Goal: Information Seeking & Learning: Learn about a topic

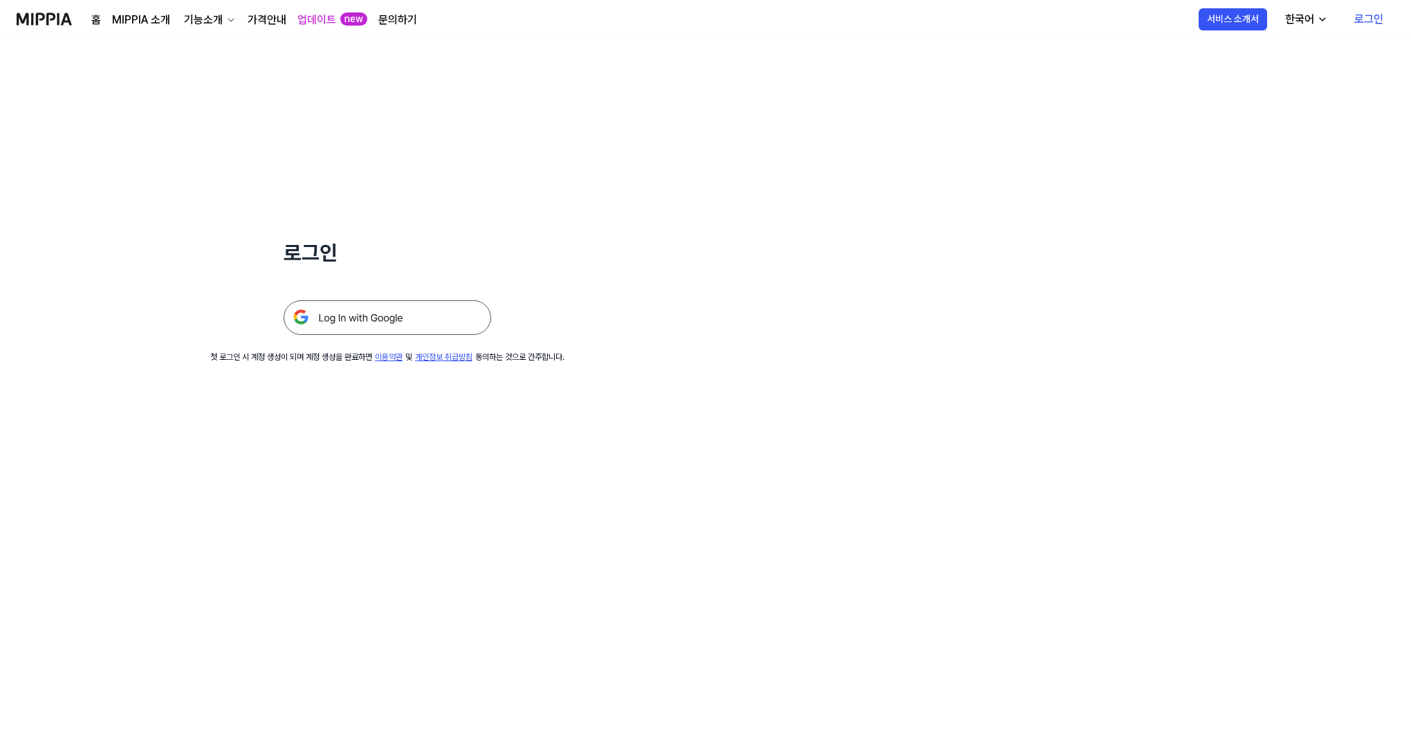
click at [421, 314] on img at bounding box center [387, 317] width 207 height 35
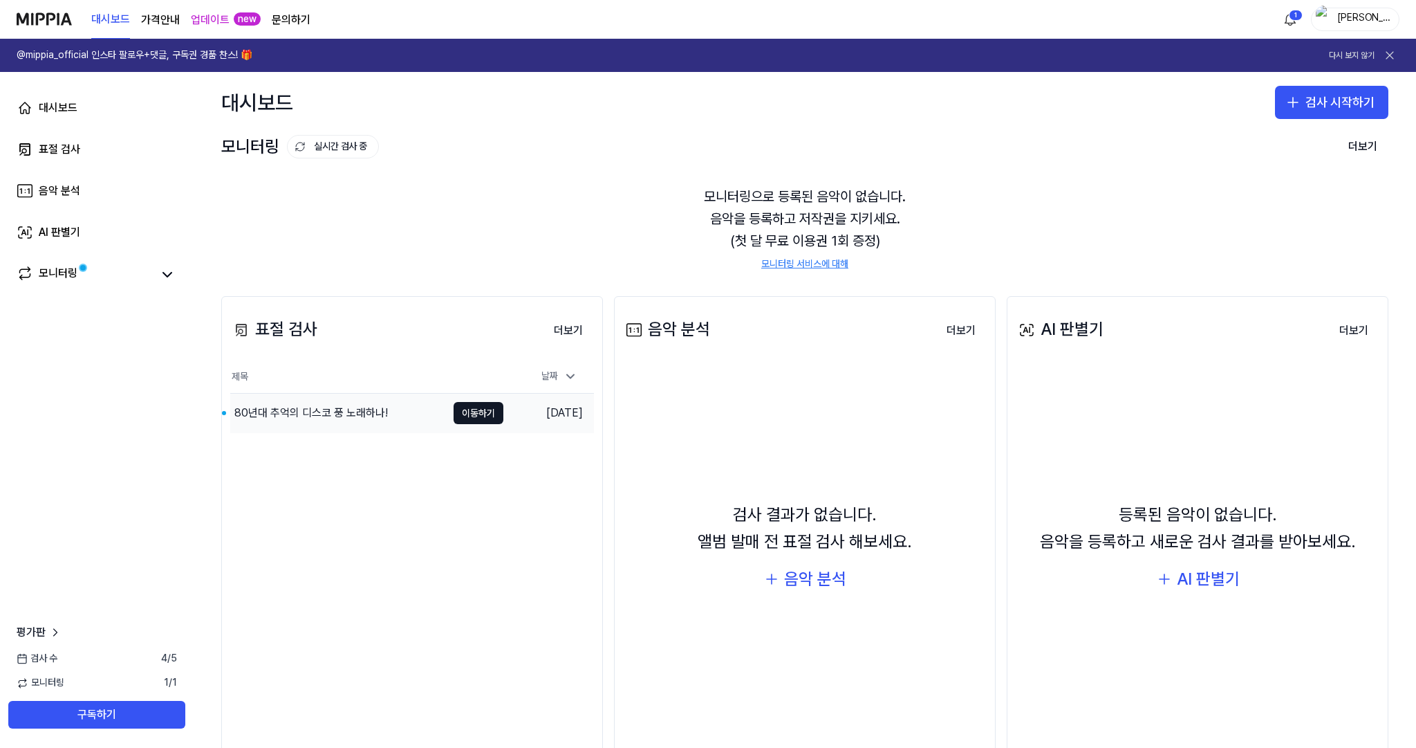
click at [364, 411] on div "80년대 추억의 디스코 풍 노래하나!" at bounding box center [311, 413] width 154 height 17
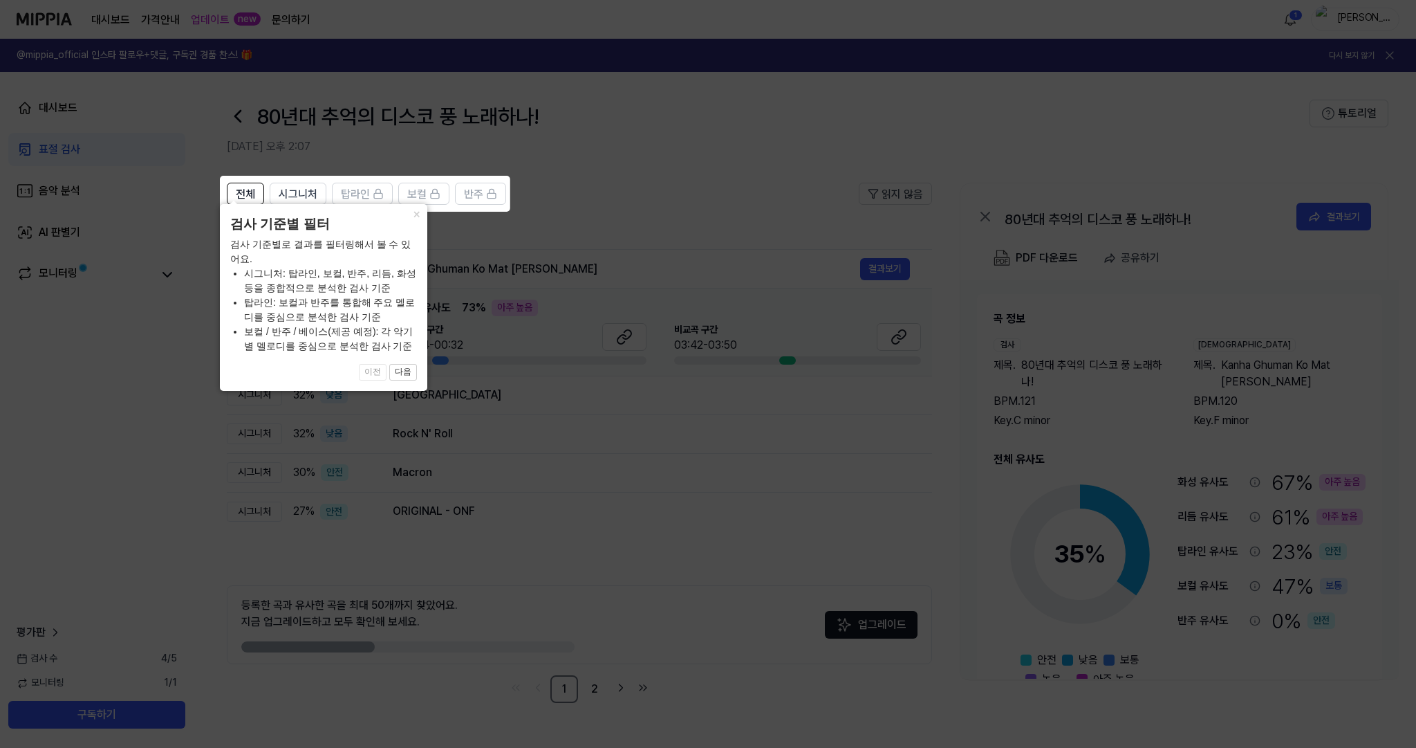
click at [559, 362] on icon at bounding box center [708, 374] width 1416 height 748
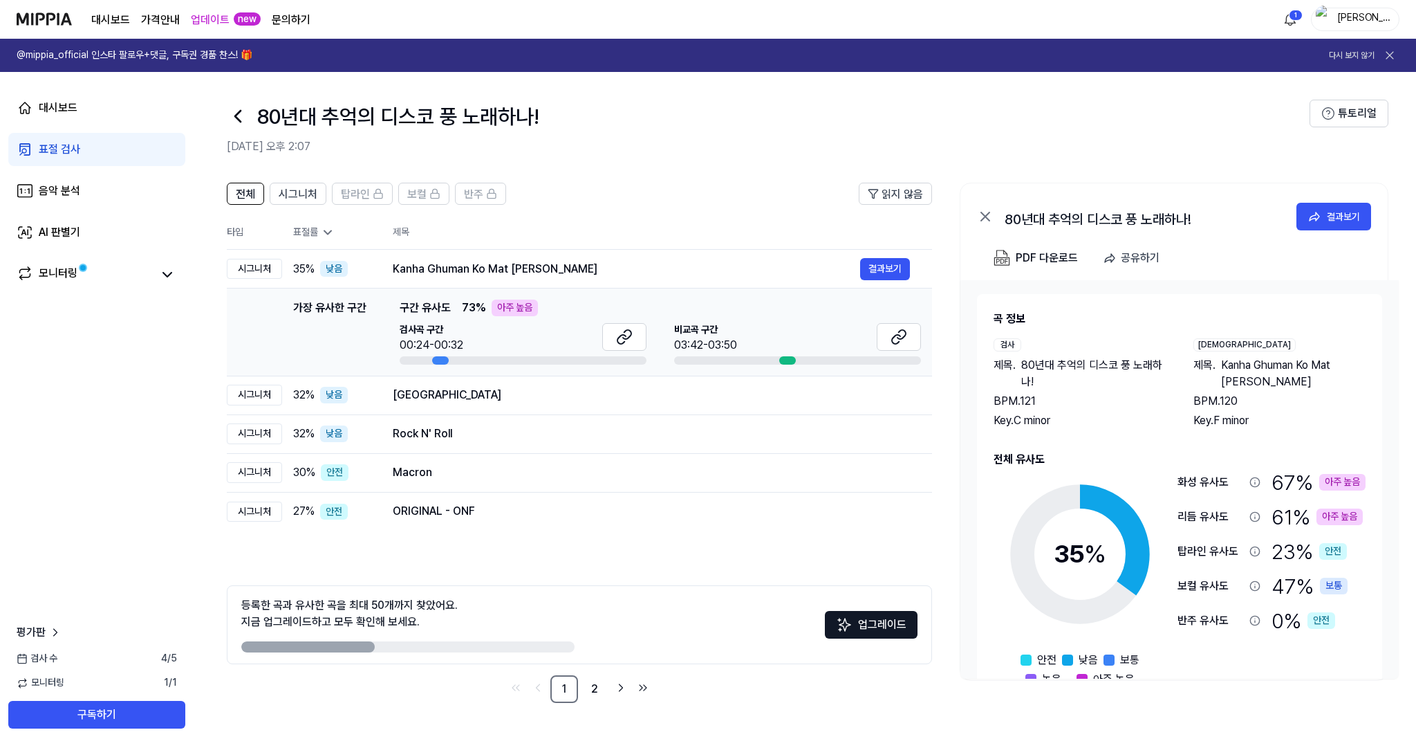
click at [443, 360] on div at bounding box center [440, 360] width 17 height 8
click at [622, 333] on icon at bounding box center [624, 337] width 17 height 17
click at [894, 340] on icon at bounding box center [899, 337] width 17 height 17
click at [633, 336] on button at bounding box center [624, 337] width 44 height 28
click at [1320, 219] on icon at bounding box center [1315, 217] width 14 height 14
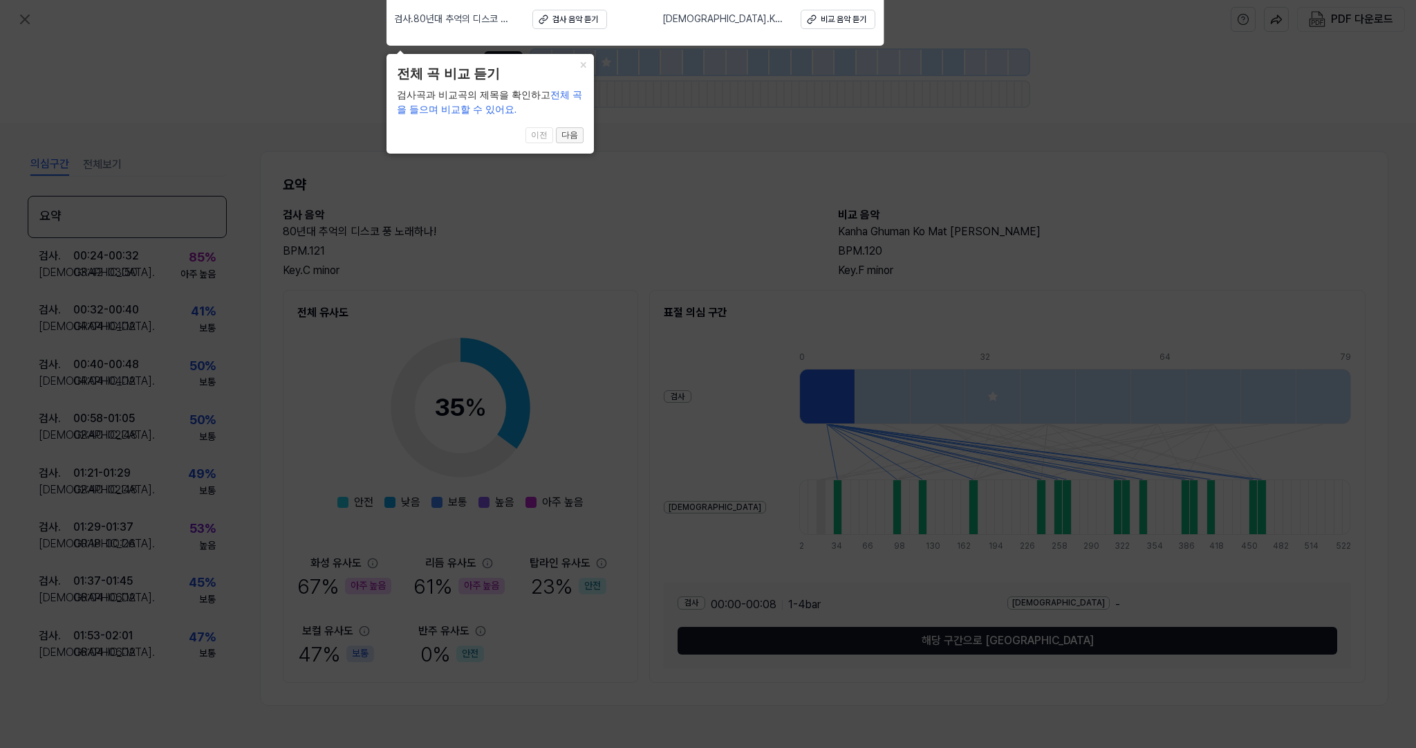
click at [571, 136] on button "다음" at bounding box center [570, 135] width 28 height 17
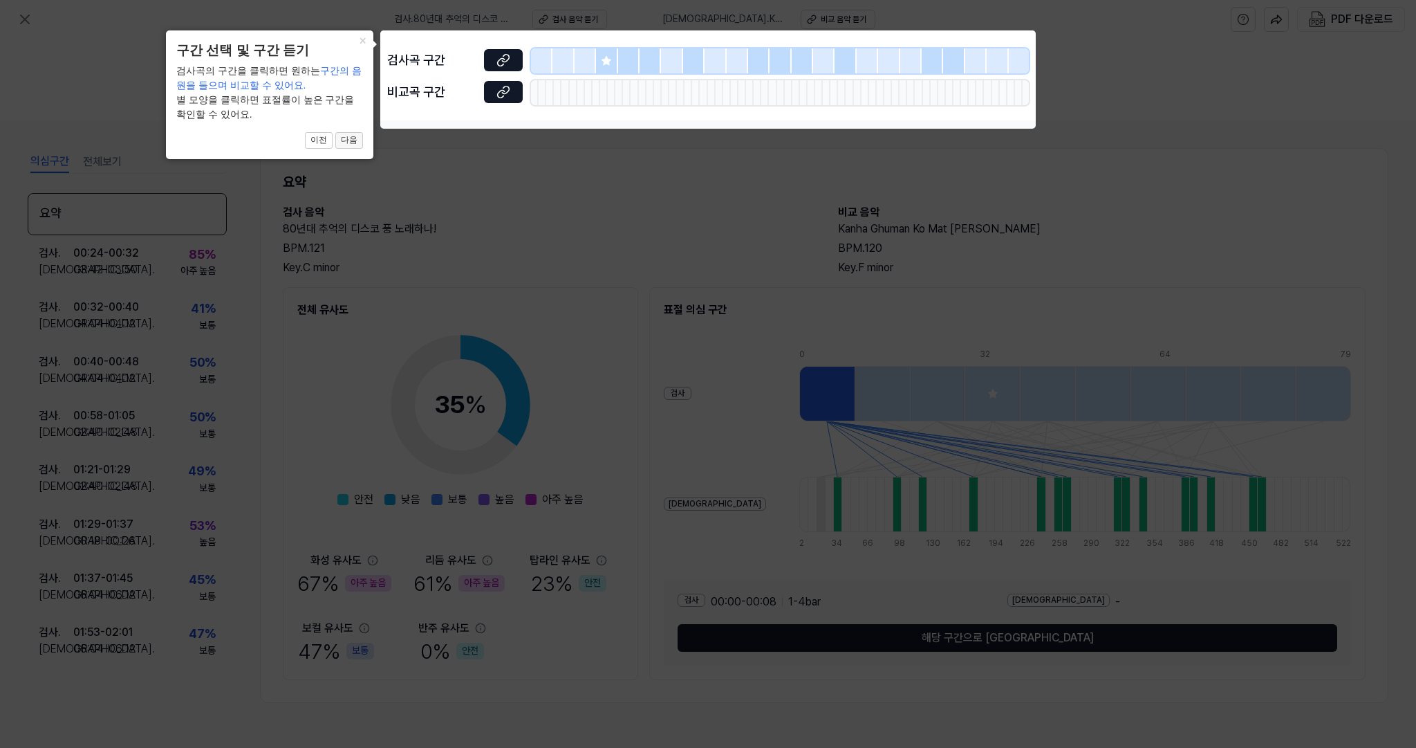
click at [349, 142] on button "다음" at bounding box center [349, 140] width 28 height 17
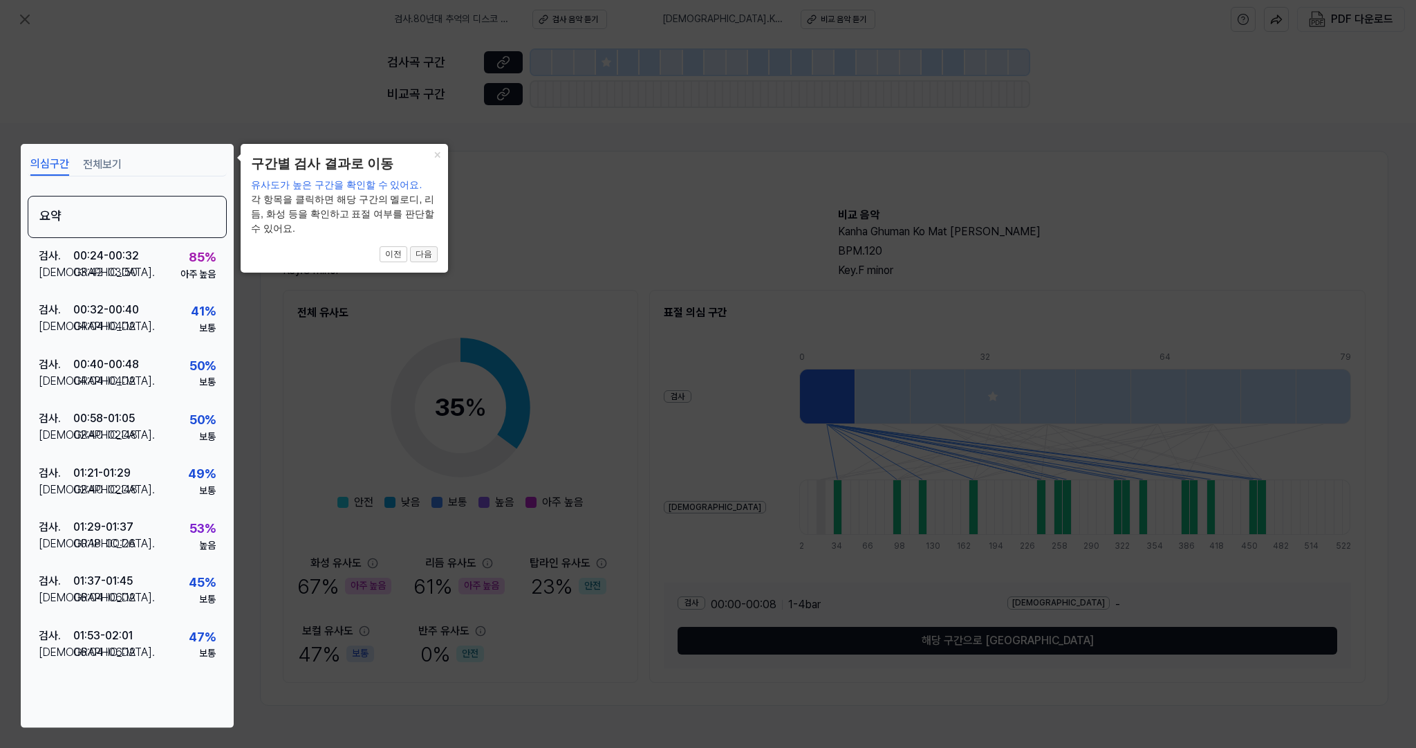
click at [432, 246] on button "다음" at bounding box center [424, 254] width 28 height 17
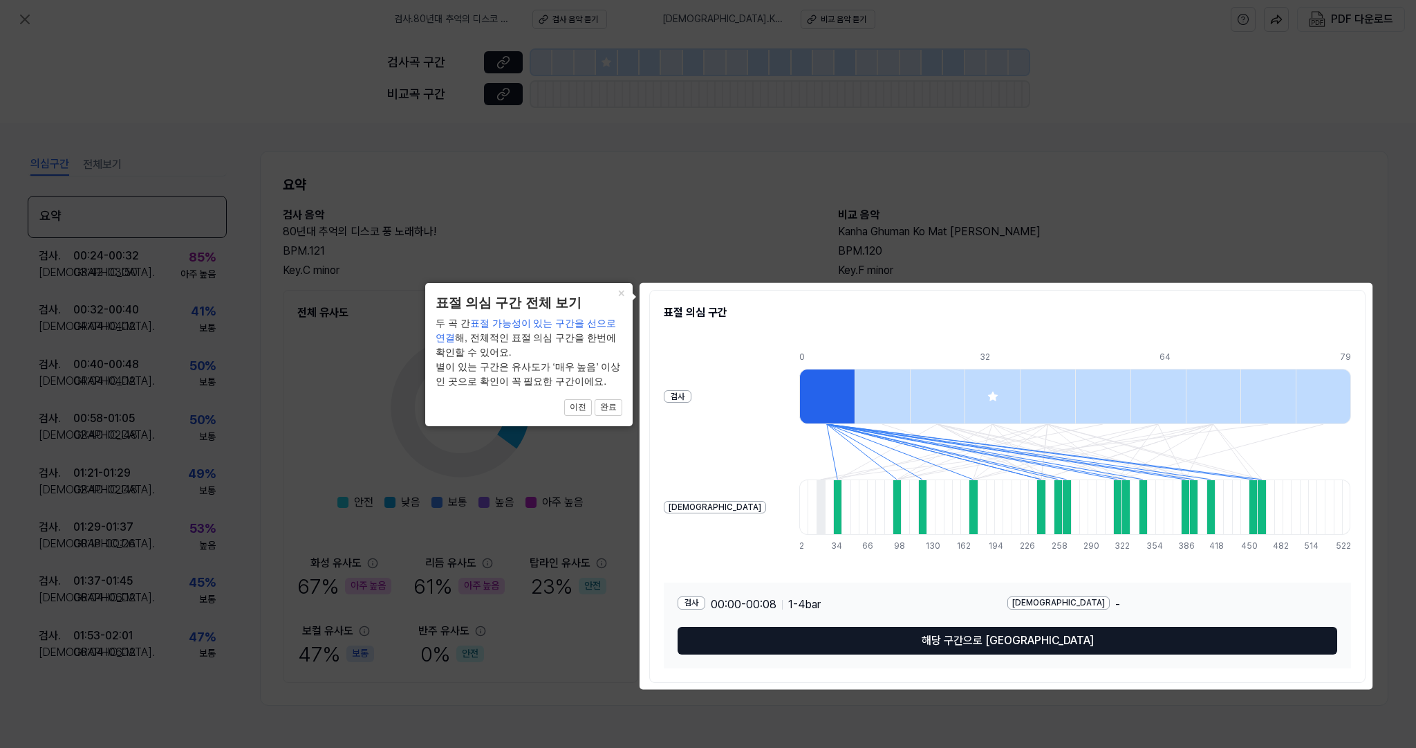
click at [799, 400] on div at bounding box center [826, 396] width 55 height 55
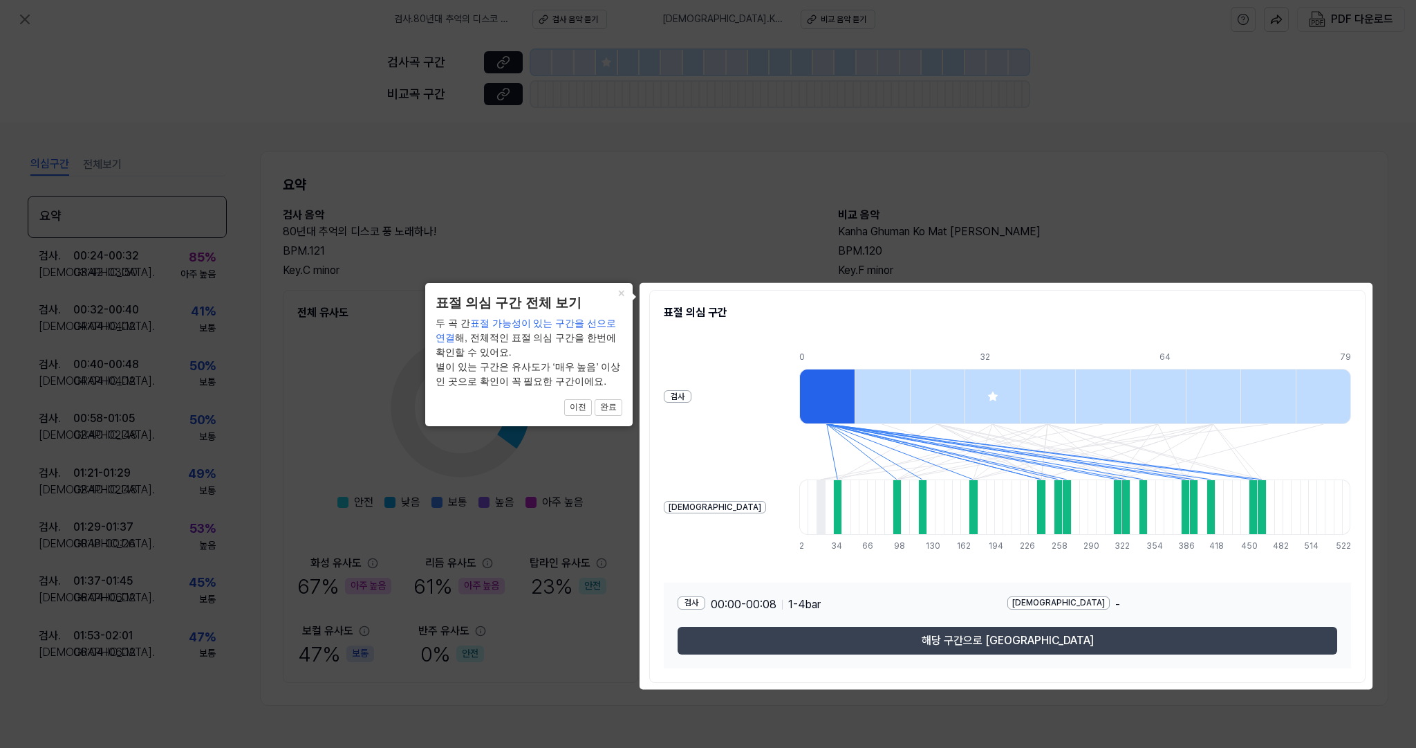
click at [1001, 643] on button "해당 구간으로 [GEOGRAPHIC_DATA]" at bounding box center [1008, 641] width 660 height 28
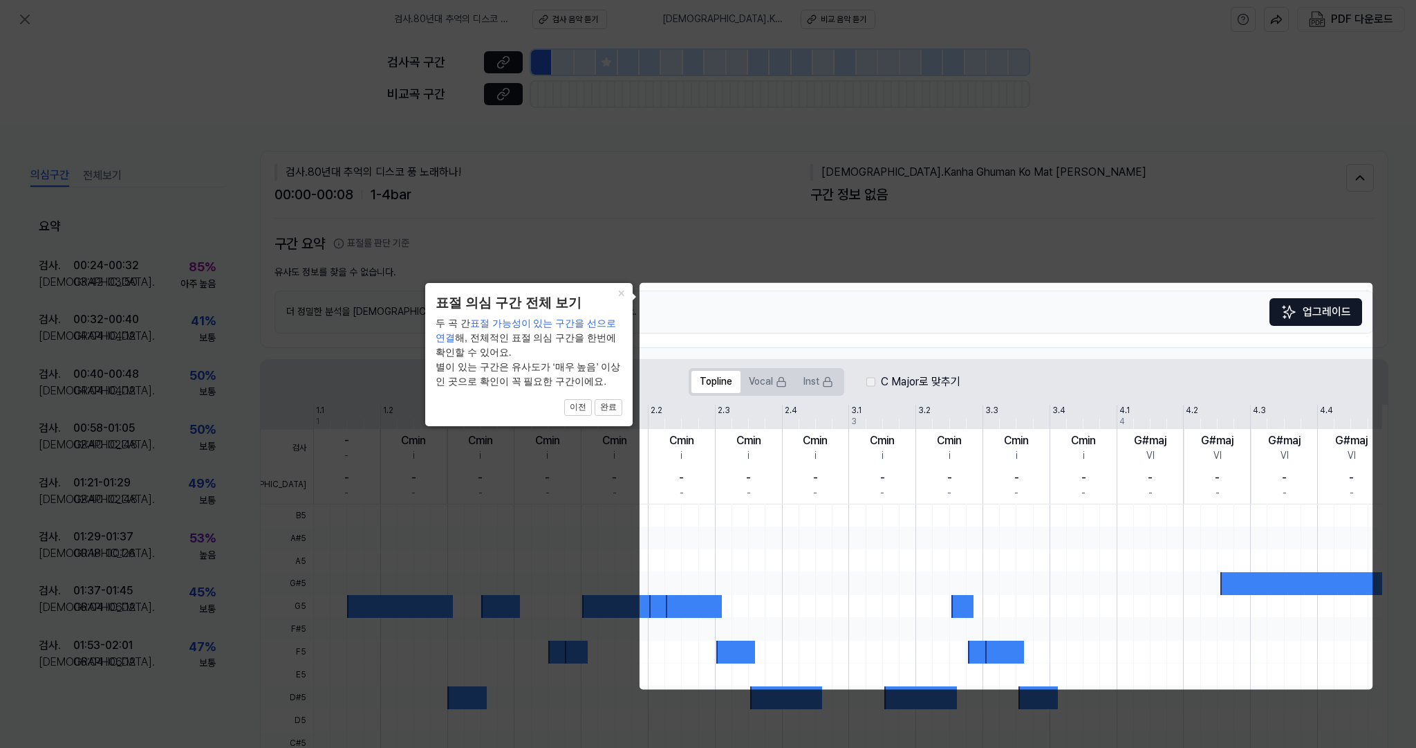
click at [401, 605] on icon at bounding box center [708, 374] width 1416 height 748
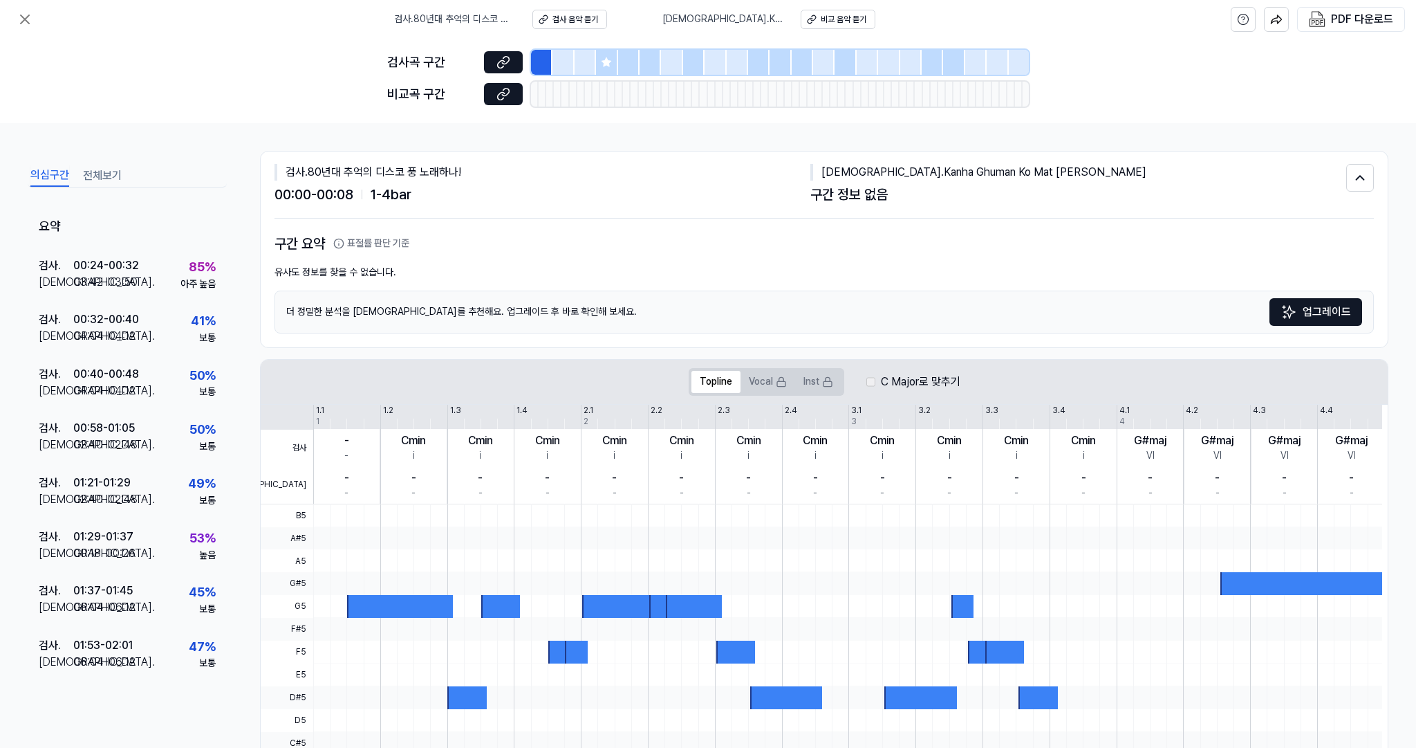
click at [401, 605] on div at bounding box center [400, 606] width 106 height 23
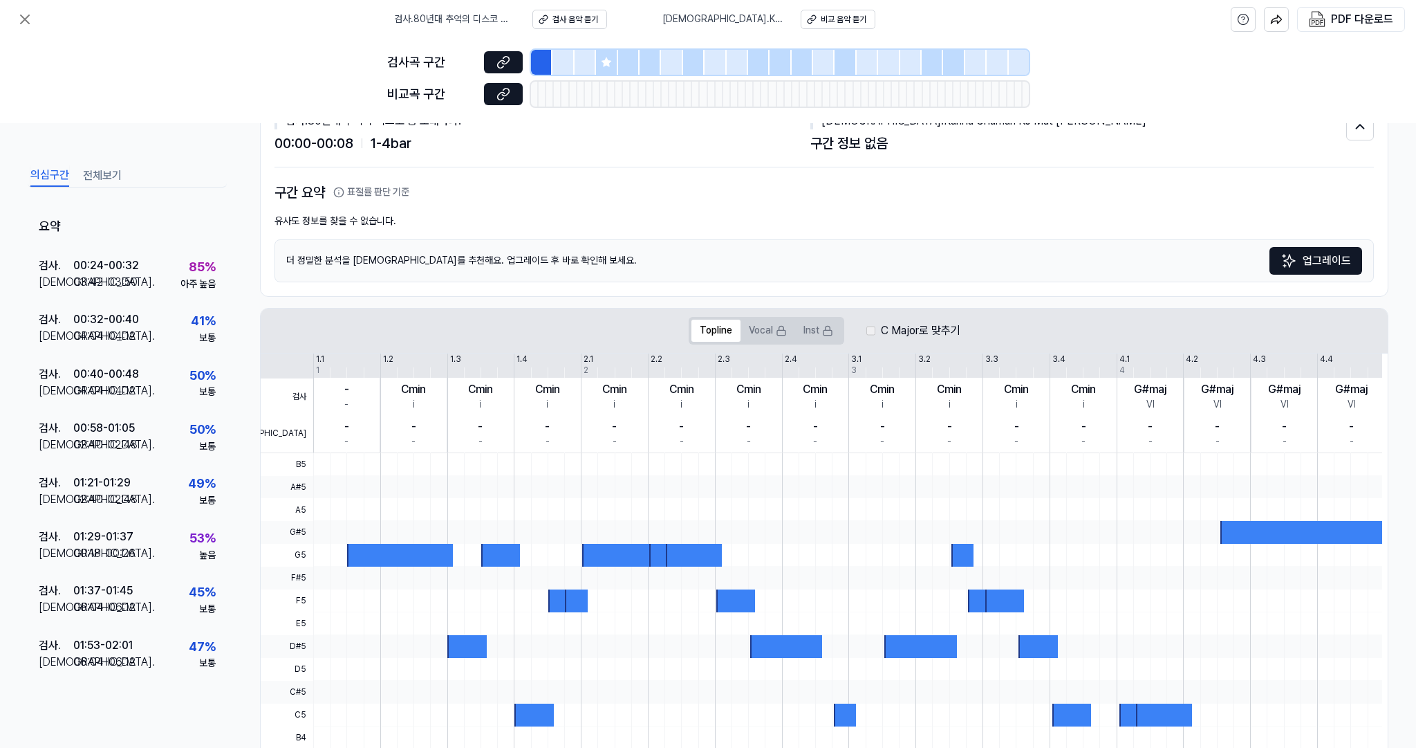
scroll to position [53, 0]
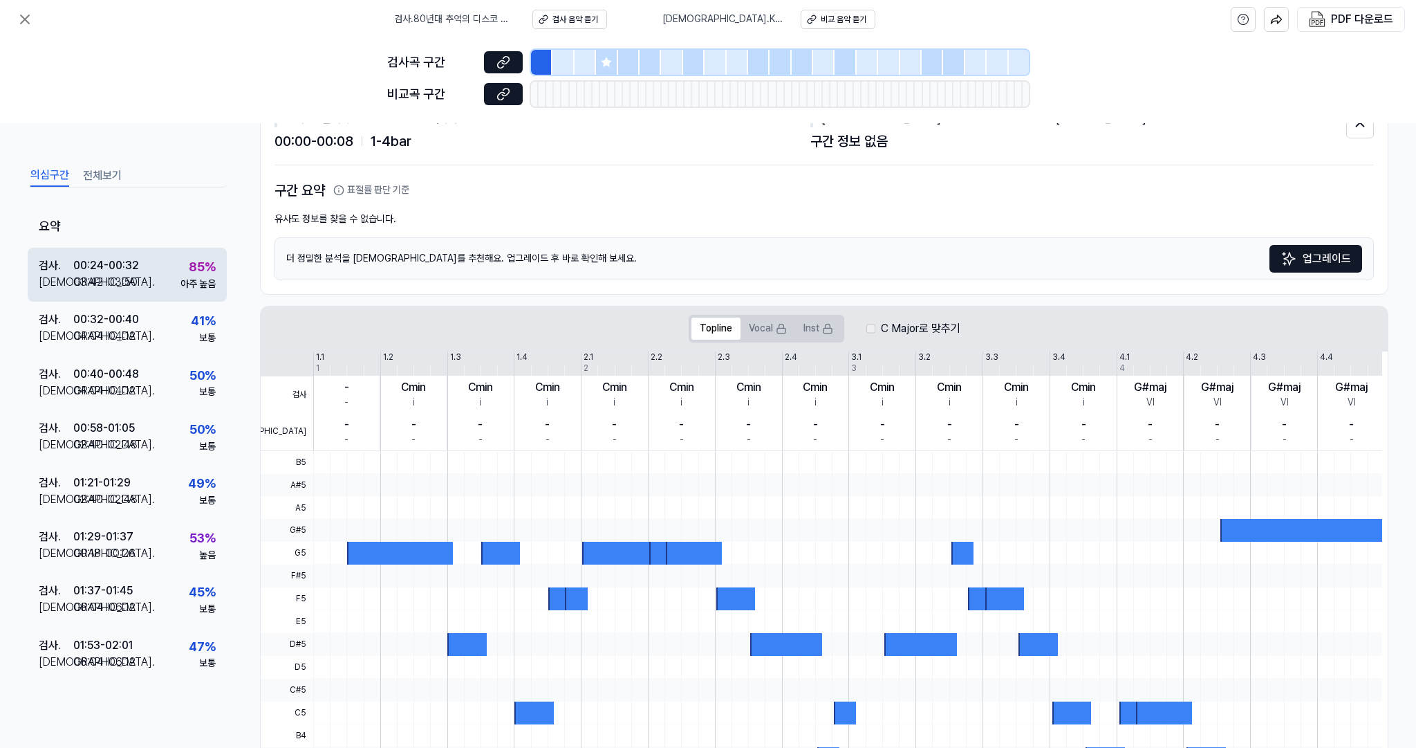
click at [123, 263] on div "00:24 - 00:32" at bounding box center [106, 265] width 66 height 17
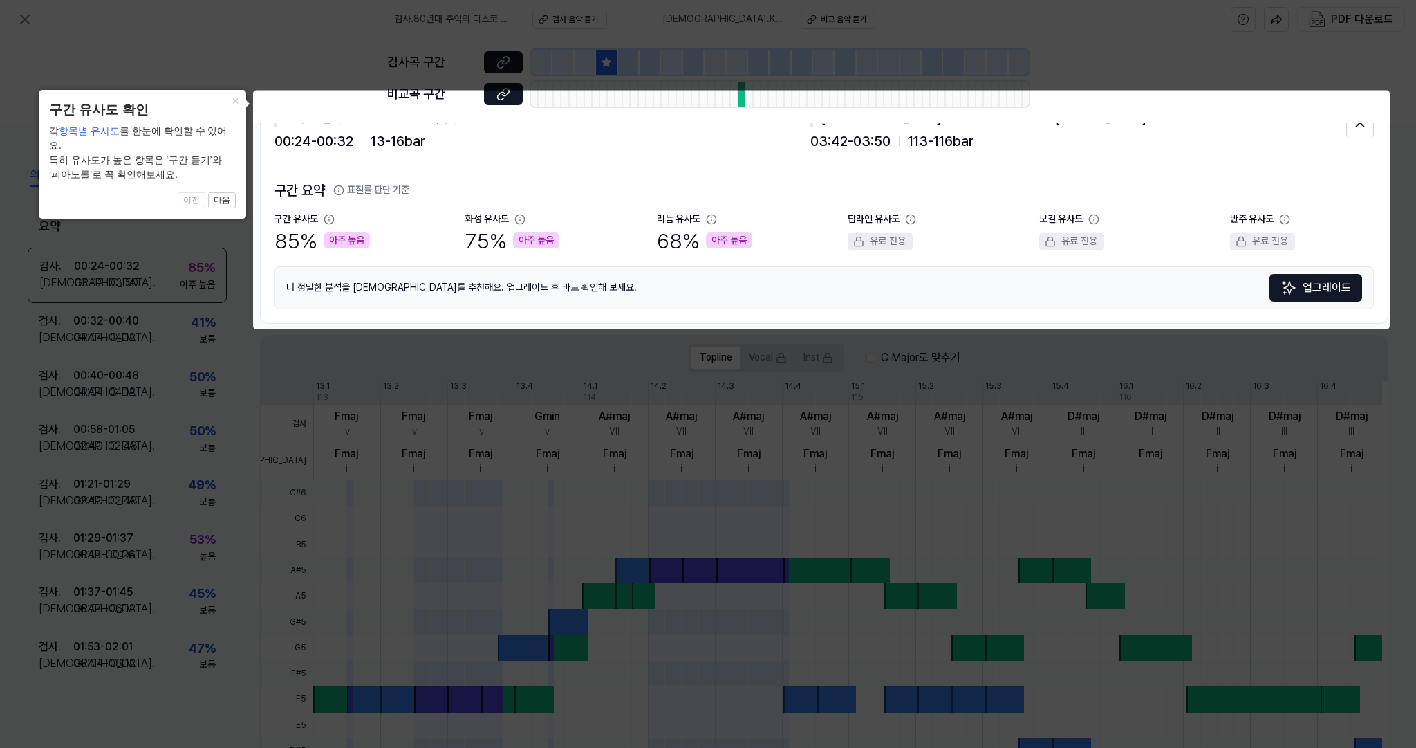
click at [342, 237] on div "아주 높음" at bounding box center [347, 240] width 46 height 17
click at [528, 226] on div "75 % 아주 높음" at bounding box center [512, 240] width 94 height 29
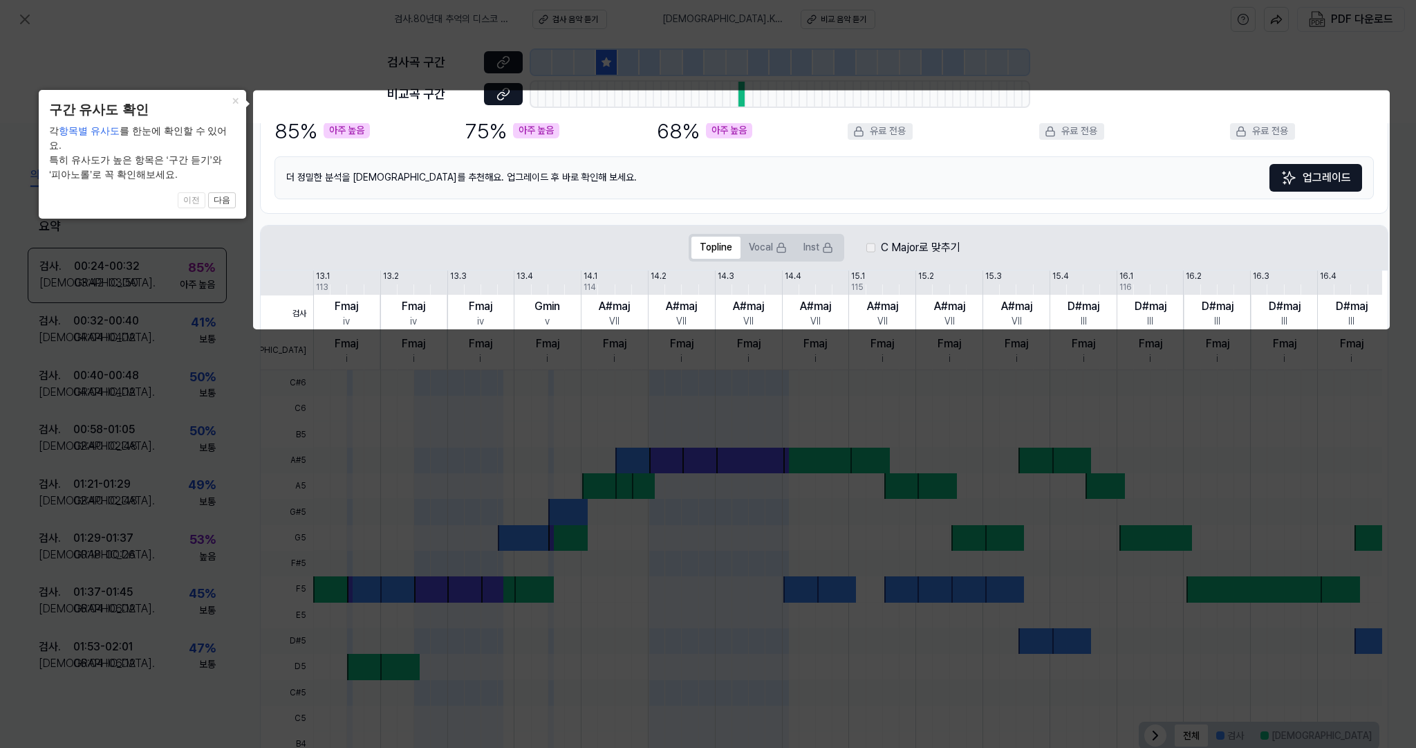
scroll to position [199, 0]
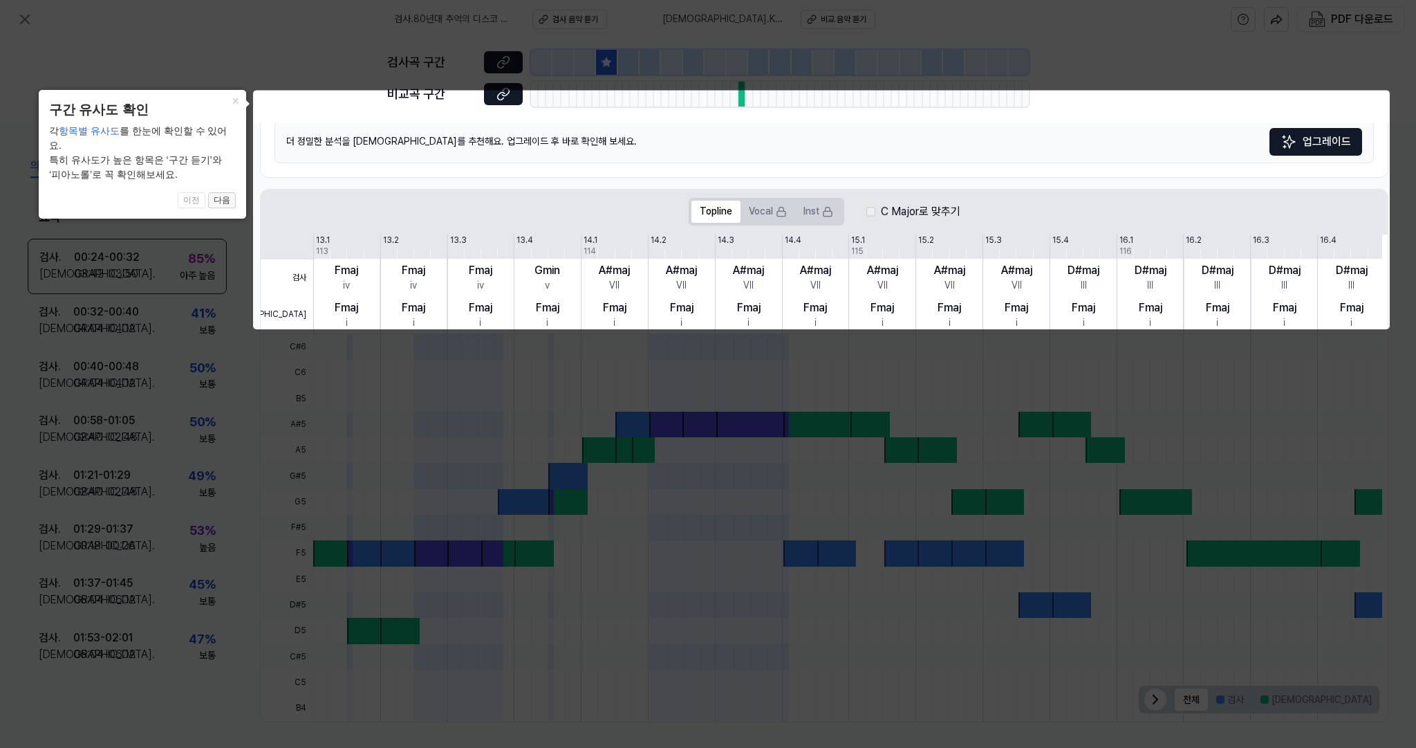
click at [223, 192] on button "다음" at bounding box center [222, 200] width 28 height 17
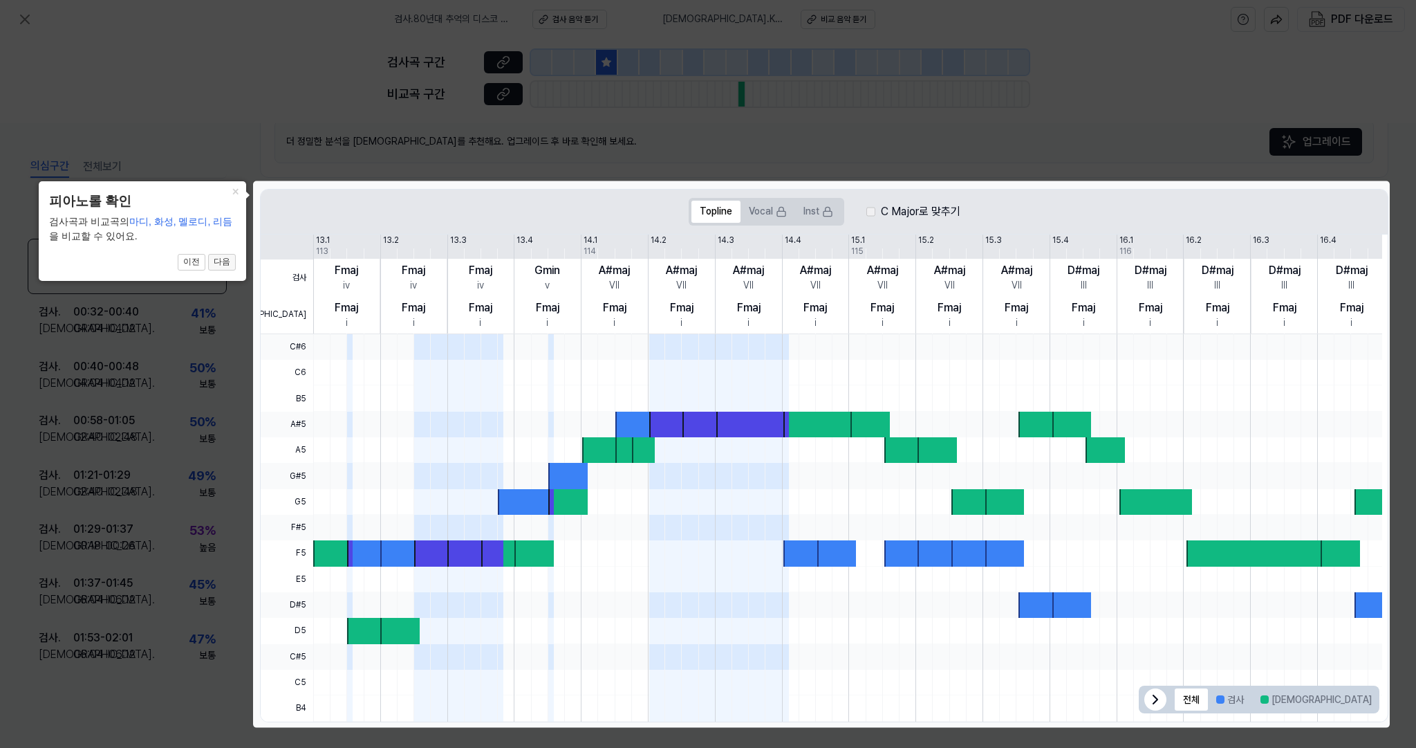
click at [224, 259] on button "다음" at bounding box center [222, 262] width 28 height 17
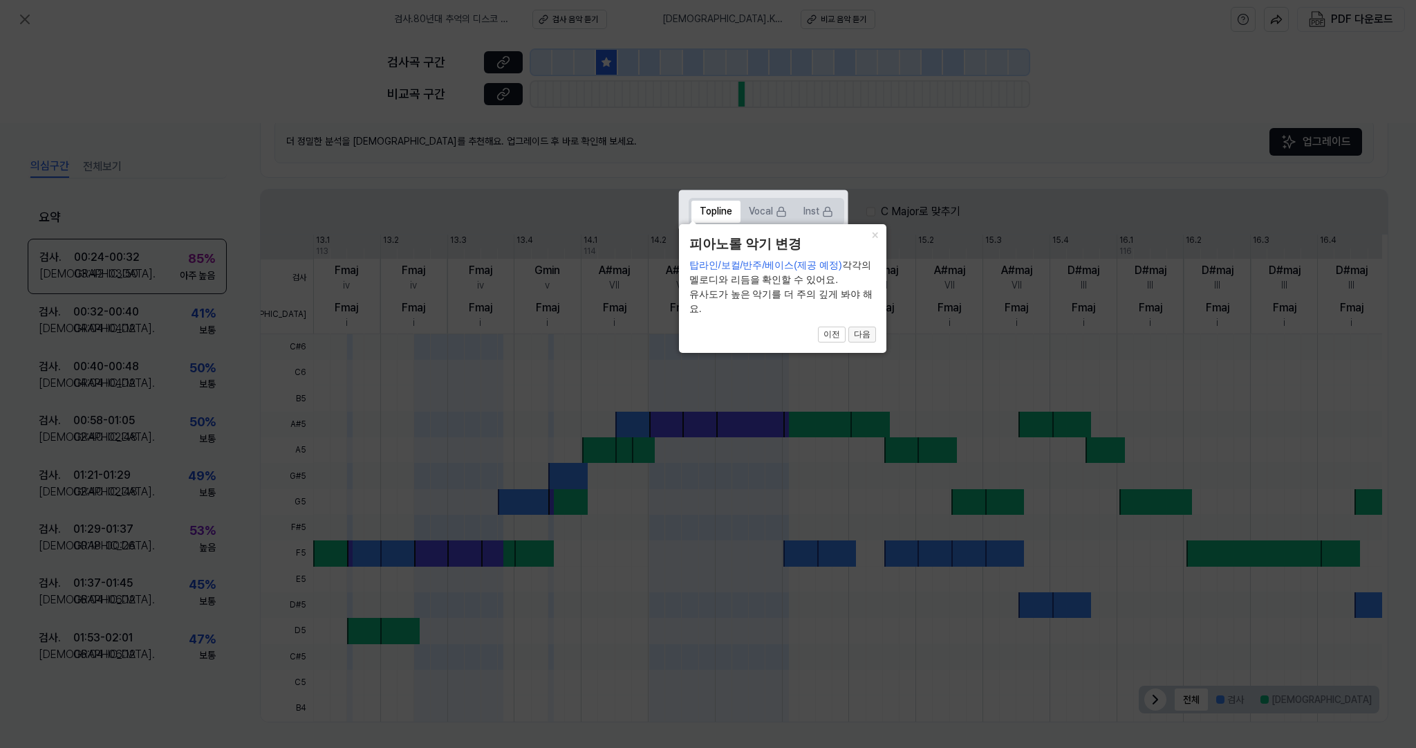
click at [863, 333] on button "다음" at bounding box center [863, 334] width 28 height 17
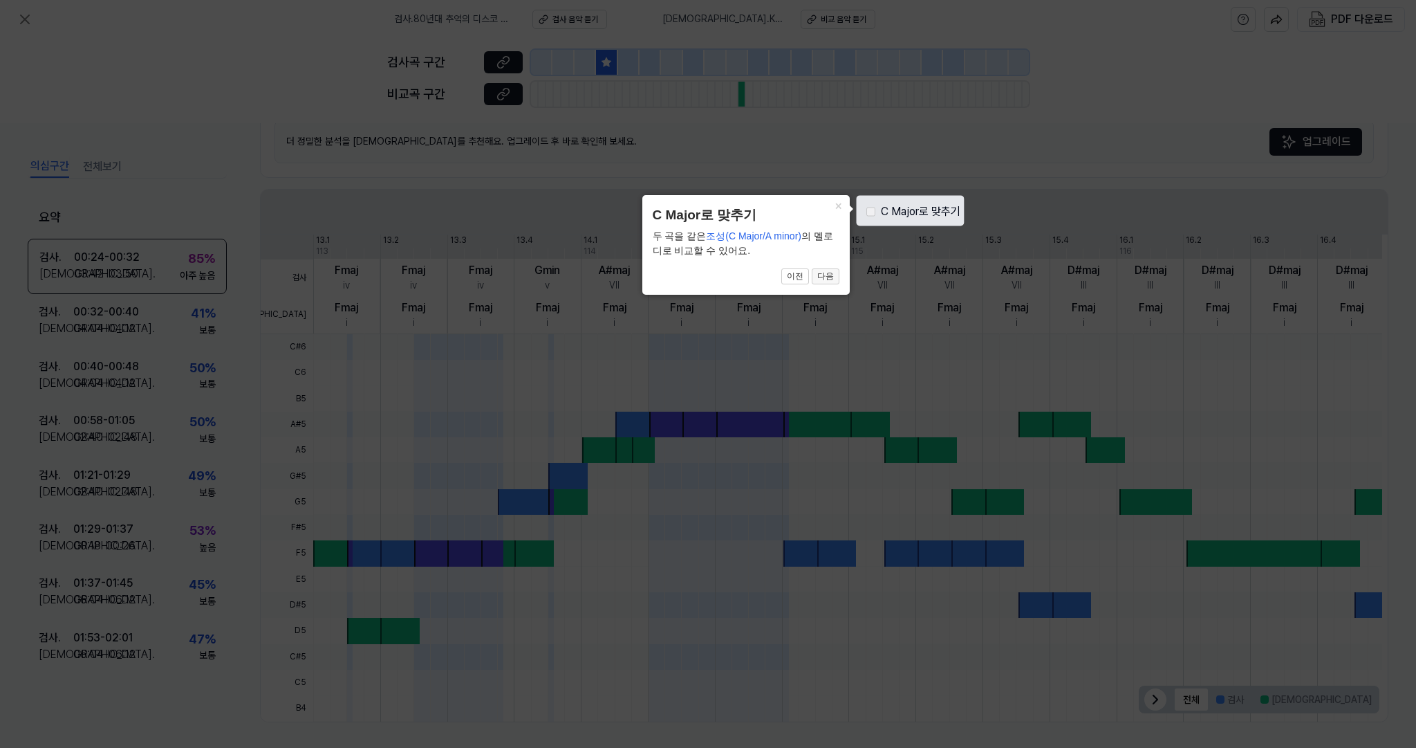
click at [829, 273] on button "다음" at bounding box center [826, 276] width 28 height 17
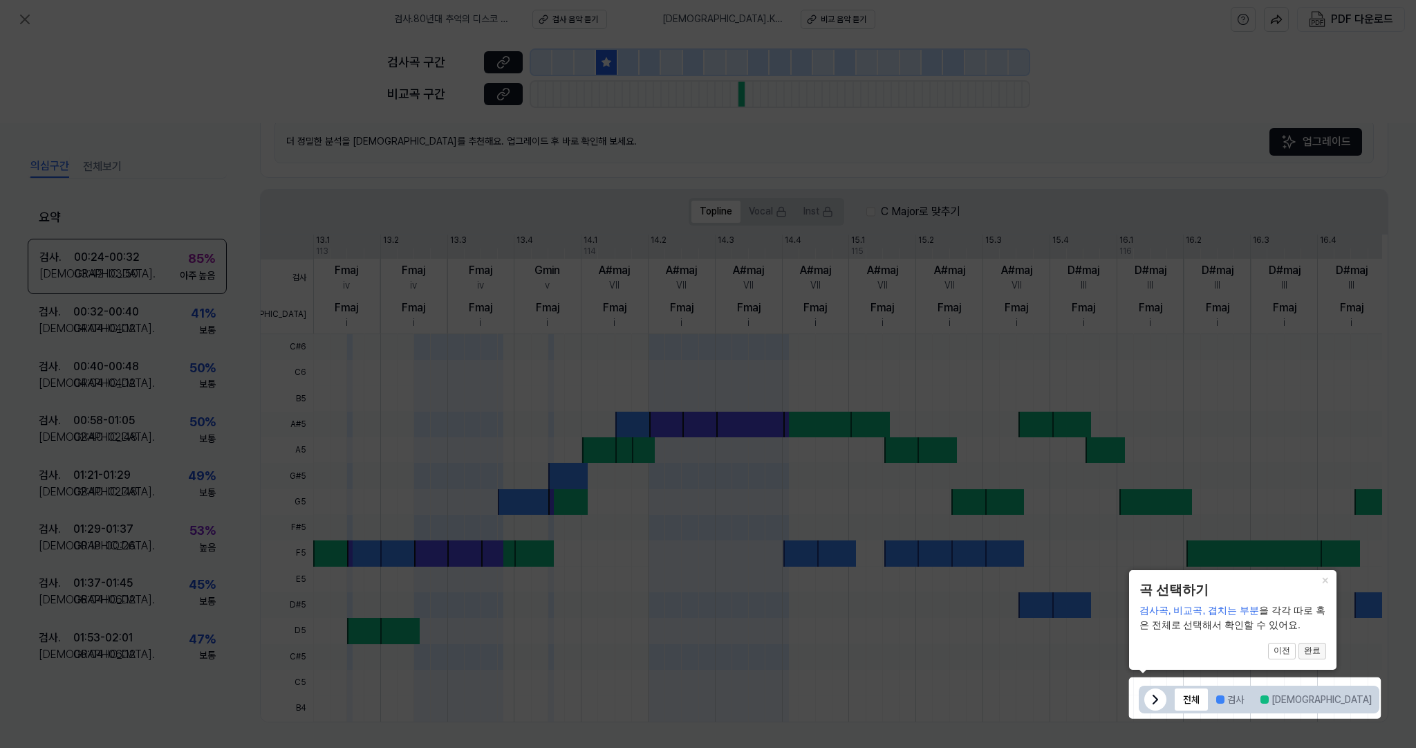
click at [1315, 654] on button "완료" at bounding box center [1313, 650] width 28 height 17
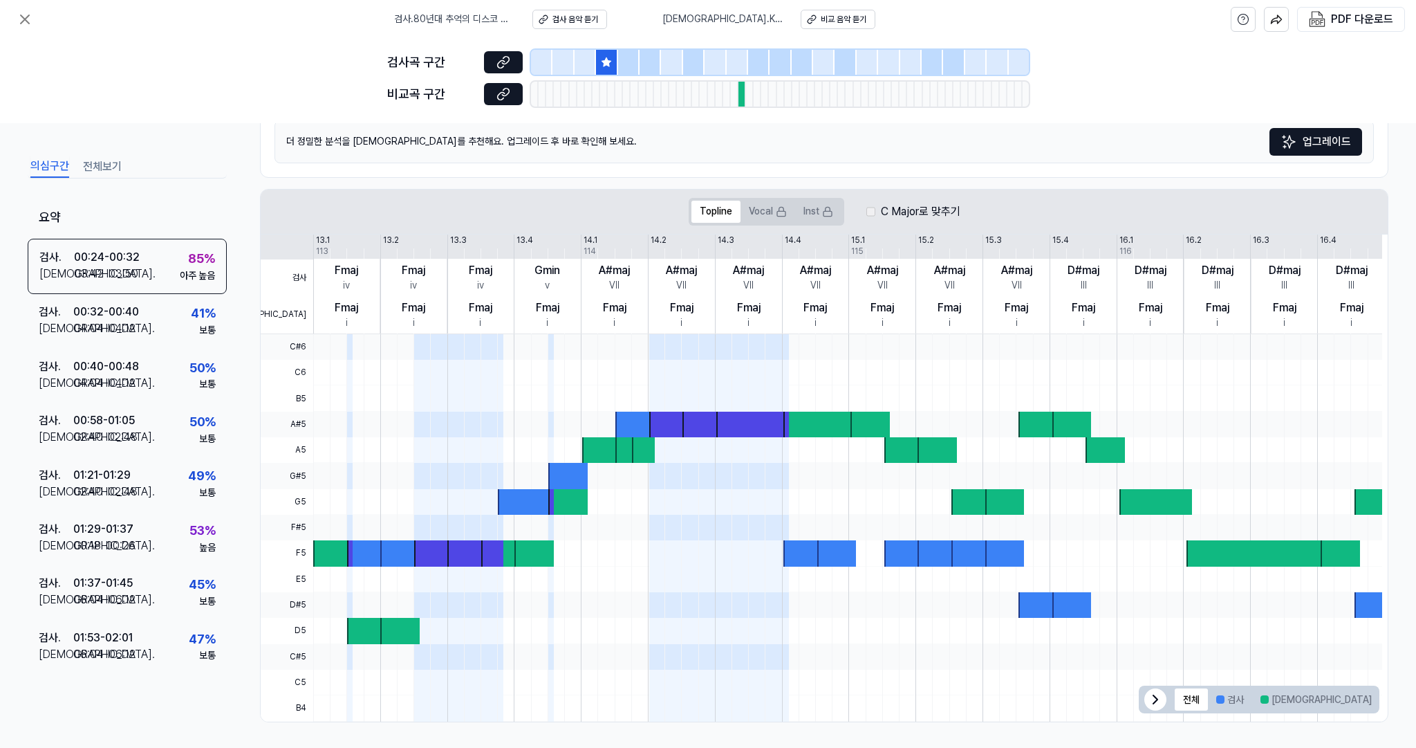
click at [448, 551] on div at bounding box center [466, 553] width 39 height 26
drag, startPoint x: 436, startPoint y: 551, endPoint x: 470, endPoint y: 553, distance: 33.9
click at [438, 551] on div at bounding box center [433, 553] width 39 height 26
click at [470, 553] on div at bounding box center [466, 553] width 39 height 26
click at [501, 540] on div at bounding box center [492, 553] width 22 height 26
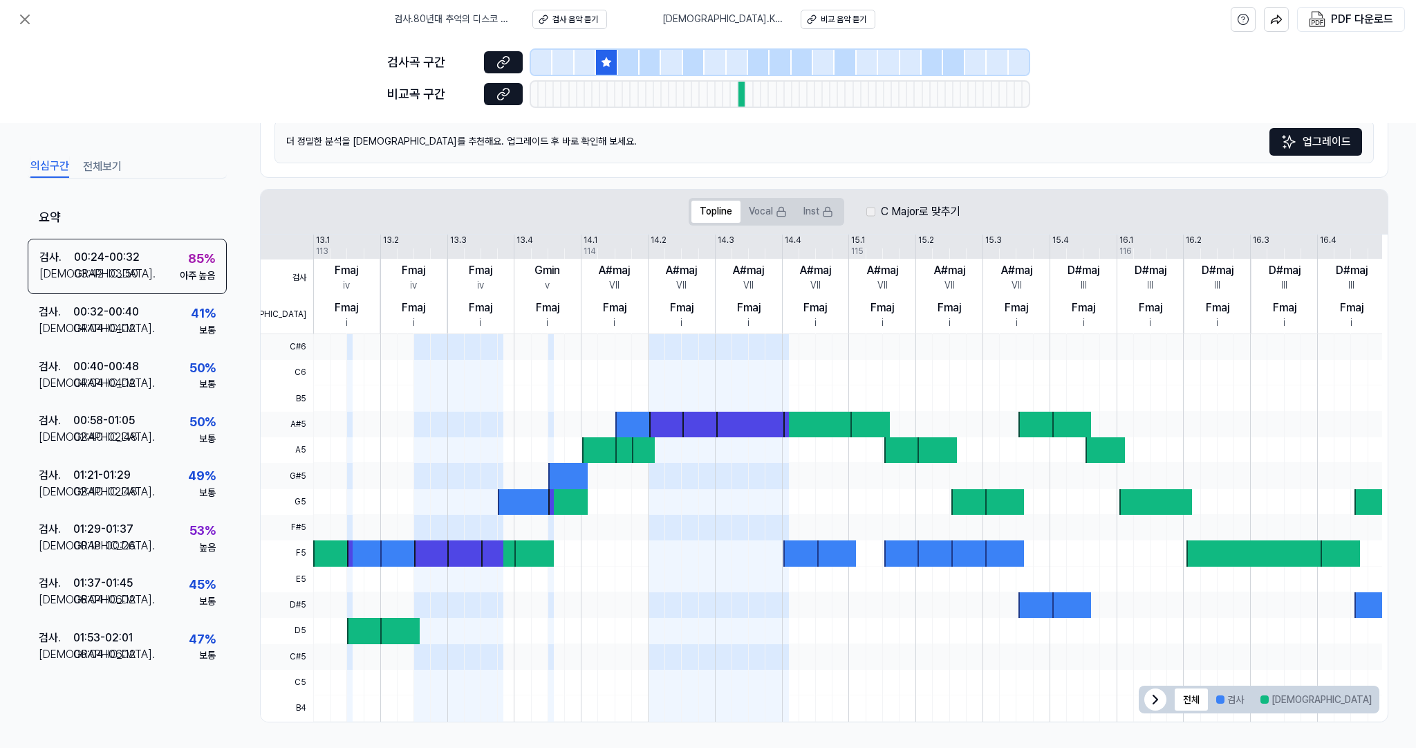
click at [577, 490] on div at bounding box center [567, 502] width 39 height 26
click at [618, 459] on div at bounding box center [627, 450] width 22 height 26
click at [649, 431] on div at bounding box center [668, 424] width 39 height 26
